Goal: Task Accomplishment & Management: Manage account settings

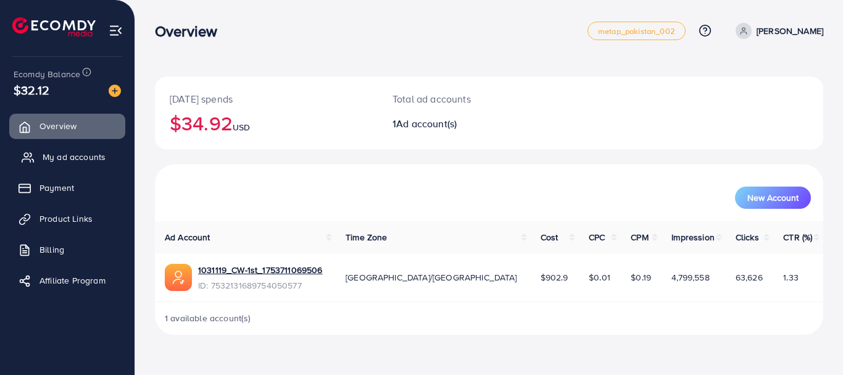
click at [83, 155] on span "My ad accounts" at bounding box center [74, 157] width 63 height 12
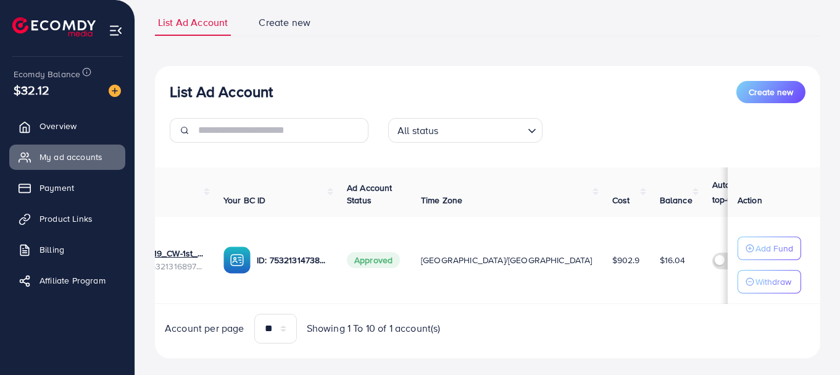
scroll to position [0, 78]
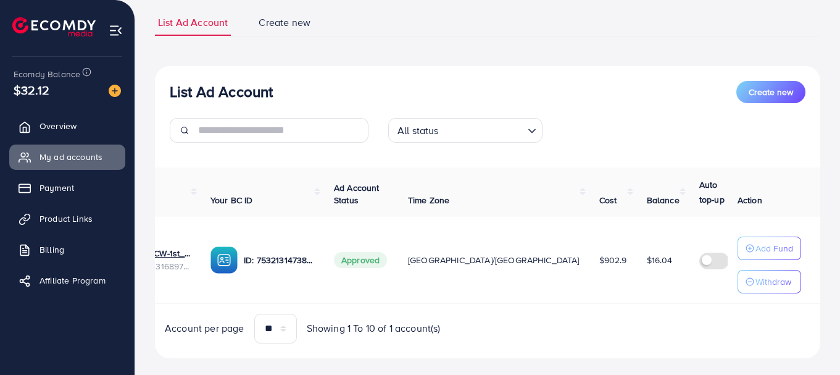
click at [768, 248] on img at bounding box center [774, 251] width 13 height 13
click at [768, 253] on img at bounding box center [774, 251] width 13 height 13
click at [768, 267] on img at bounding box center [774, 268] width 13 height 13
click at [85, 211] on link "Product Links" at bounding box center [67, 218] width 116 height 25
